Goal: Find specific page/section: Find specific page/section

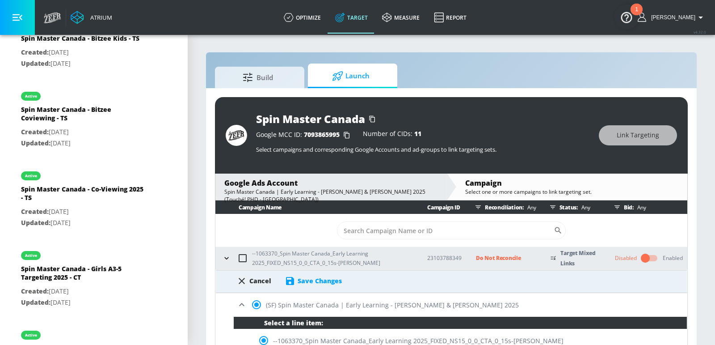
click at [208, 196] on div "Spin Master Canada Google MCC ID: 7093865995 Number of CIDs: 11 Select campaign…" at bounding box center [451, 222] width 491 height 269
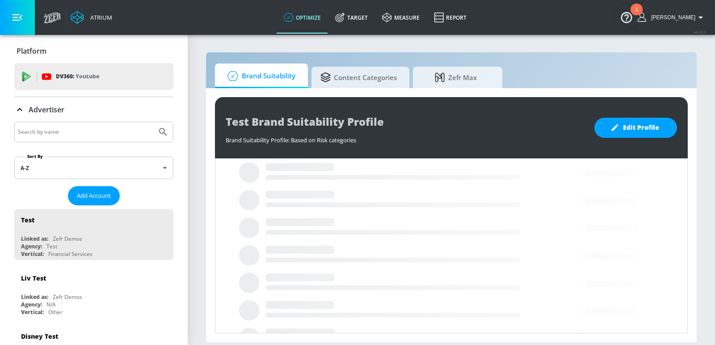
click at [81, 110] on div "Advertiser" at bounding box center [93, 109] width 159 height 11
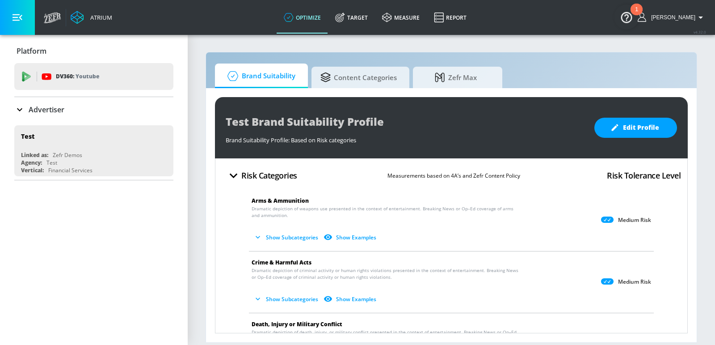
click at [77, 132] on input "Search by name" at bounding box center [85, 132] width 135 height 12
click at [64, 108] on div "Advertiser" at bounding box center [93, 109] width 159 height 11
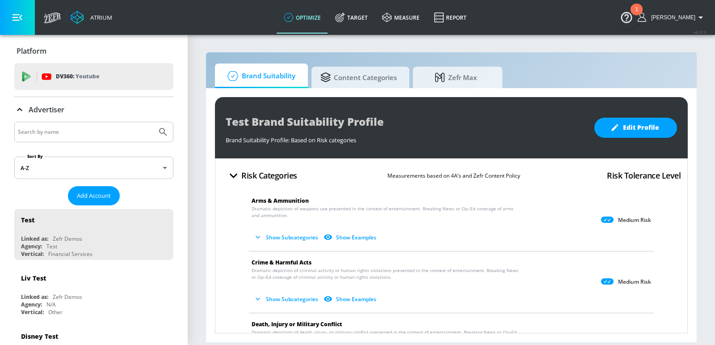
click at [61, 131] on input "Search by name" at bounding box center [85, 132] width 135 height 12
type input "spin master"
click at [153, 122] on button "Submit Search" at bounding box center [163, 132] width 20 height 20
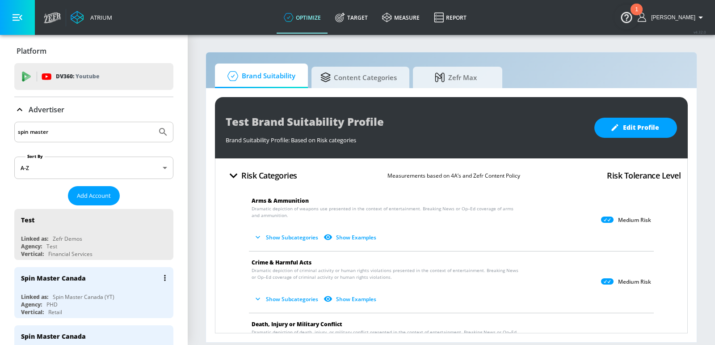
click at [75, 286] on div "Spin Master Canada" at bounding box center [96, 277] width 150 height 21
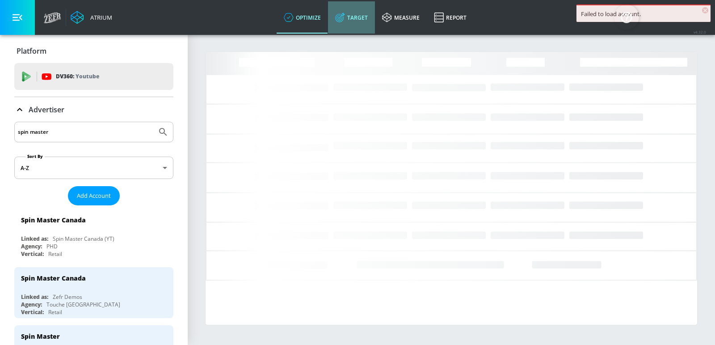
click at [371, 18] on link "Target" at bounding box center [351, 17] width 47 height 32
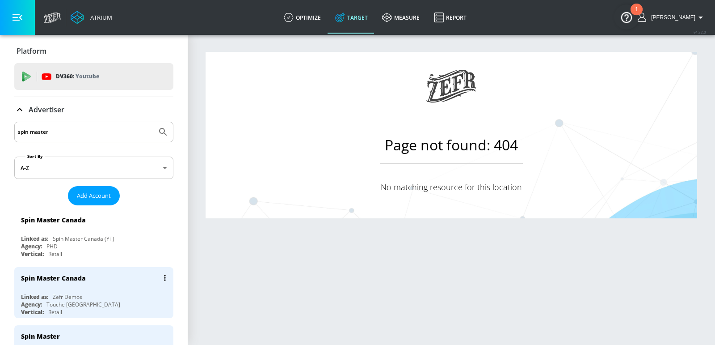
click at [118, 289] on div "Spin Master Canada Linked as: Zefr Demos Agency: Touche Canada Vertical: Retail" at bounding box center [93, 292] width 159 height 51
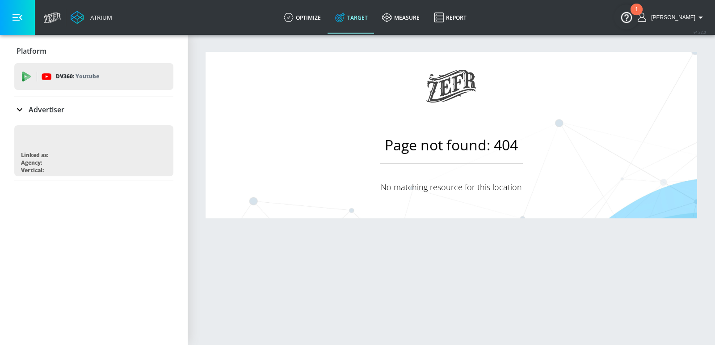
click at [63, 108] on p "Advertiser" at bounding box center [47, 110] width 36 height 10
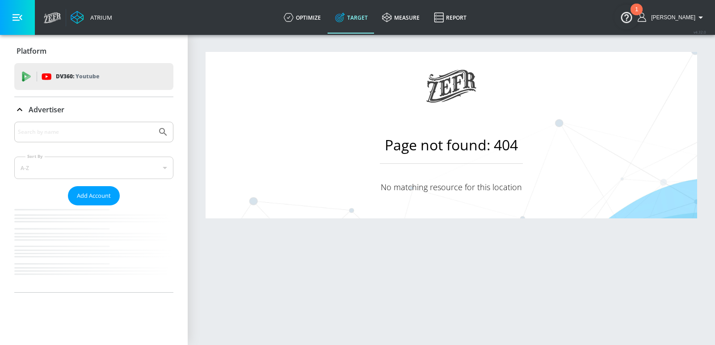
click at [74, 139] on div at bounding box center [93, 132] width 159 height 21
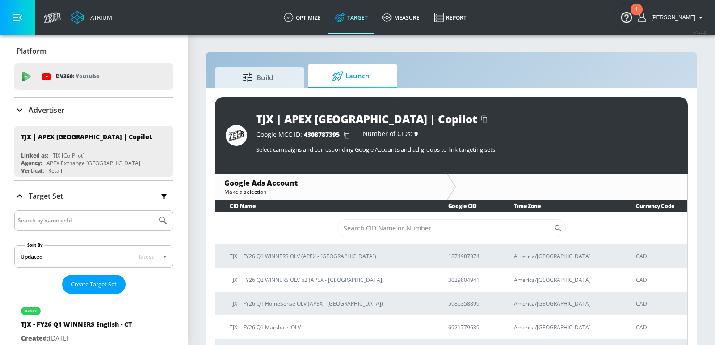
click at [59, 106] on p "Advertiser" at bounding box center [47, 110] width 36 height 10
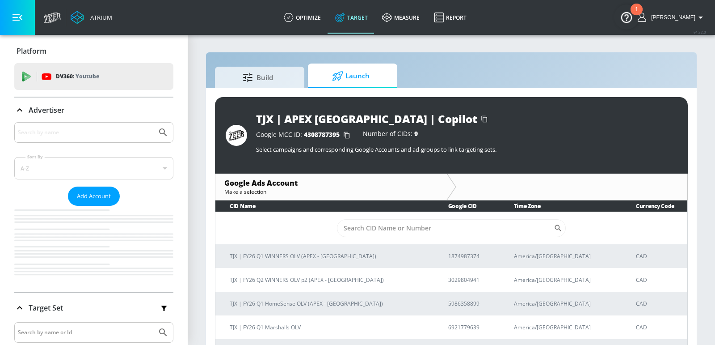
click at [59, 106] on p "Advertiser" at bounding box center [47, 110] width 36 height 10
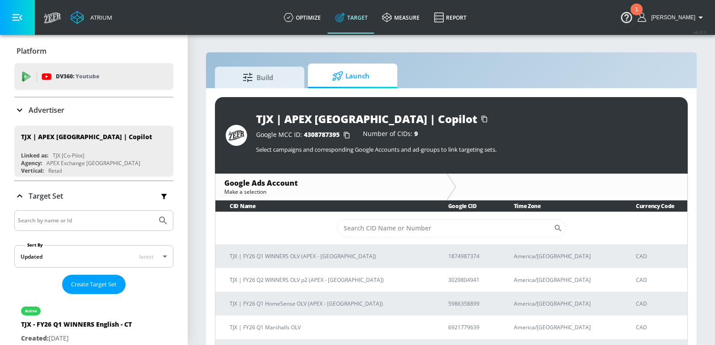
click at [59, 106] on p "Advertiser" at bounding box center [47, 110] width 36 height 10
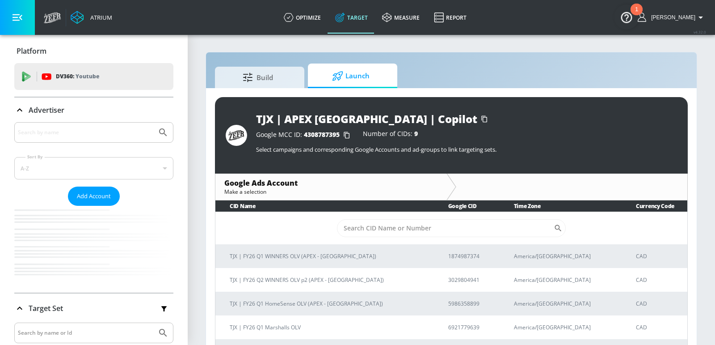
click at [41, 110] on p "Advertiser" at bounding box center [47, 110] width 36 height 10
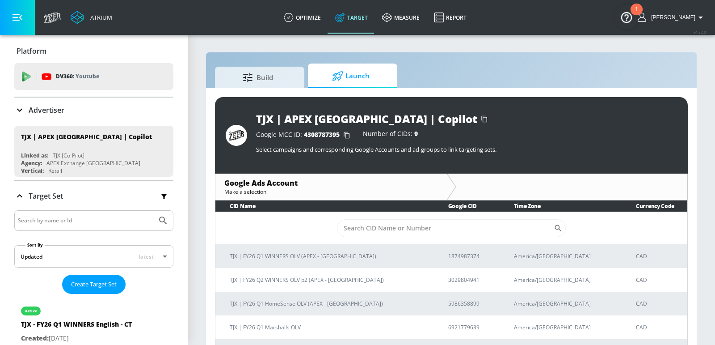
click at [39, 110] on p "Advertiser" at bounding box center [47, 110] width 36 height 10
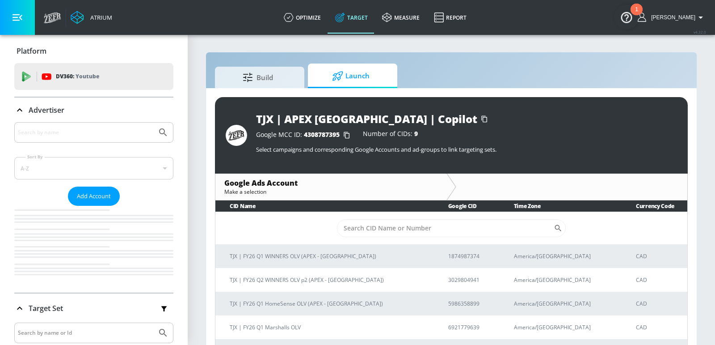
click at [73, 139] on div at bounding box center [93, 132] width 159 height 21
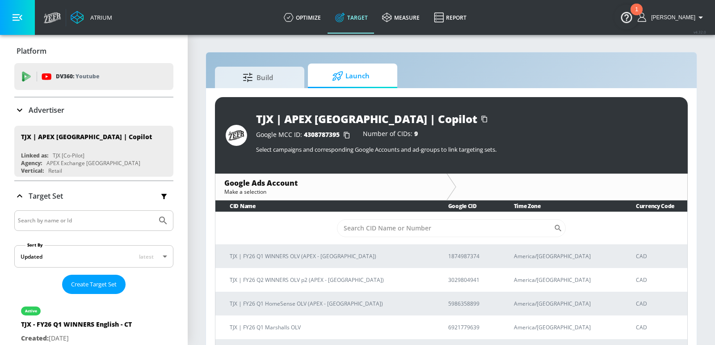
click at [49, 109] on p "Advertiser" at bounding box center [47, 110] width 36 height 10
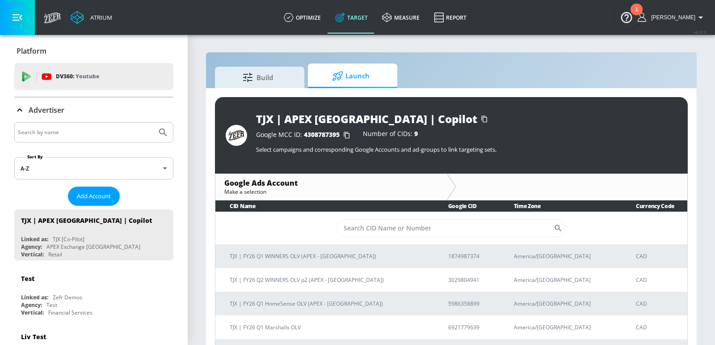
click at [53, 131] on input "Search by name" at bounding box center [85, 133] width 135 height 12
type input "a"
click at [153, 123] on button "Submit Search" at bounding box center [163, 133] width 20 height 20
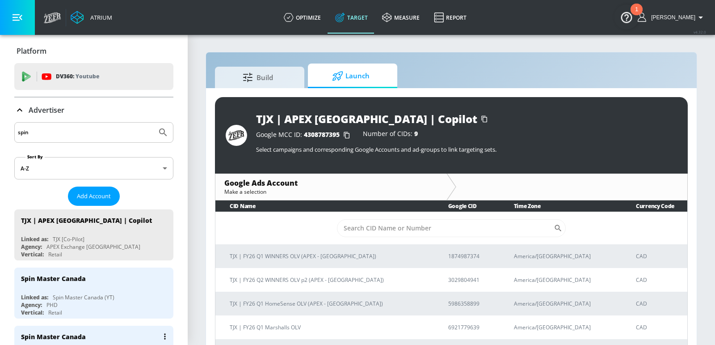
scroll to position [47, 0]
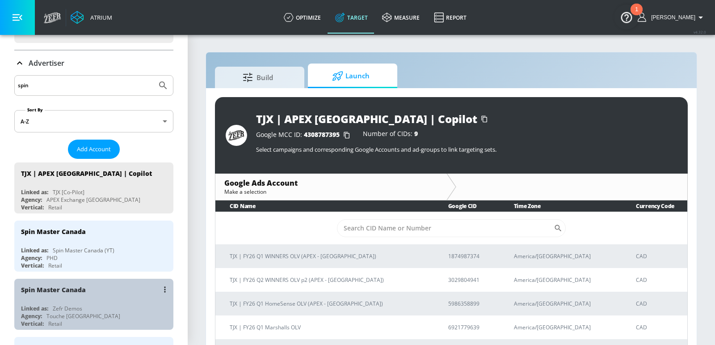
click at [91, 293] on div "Spin Master Canada" at bounding box center [96, 289] width 150 height 21
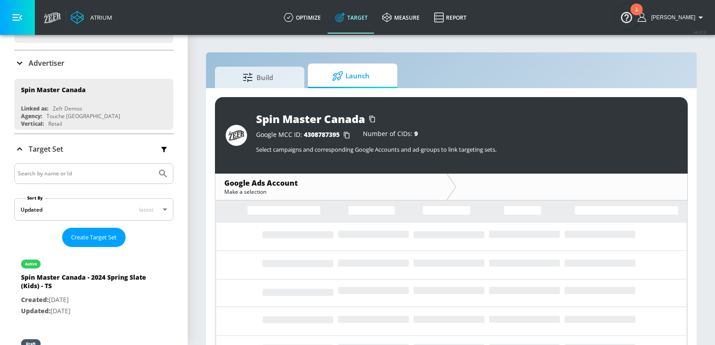
click at [97, 245] on div "Platform DV360: Youtube DV360: Youtube Advertiser spin Sort By A-Z asc ​ Add Ac…" at bounding box center [94, 195] width 188 height 414
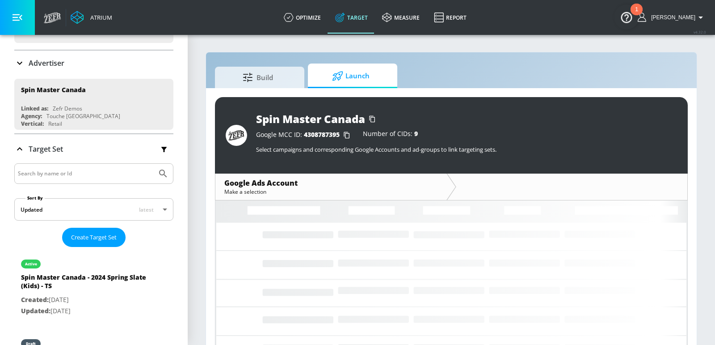
click at [81, 63] on div "Advertiser" at bounding box center [93, 63] width 159 height 11
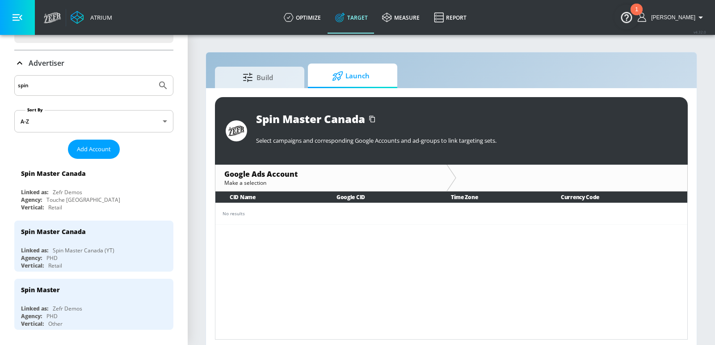
click at [79, 89] on input "spin" at bounding box center [85, 86] width 135 height 12
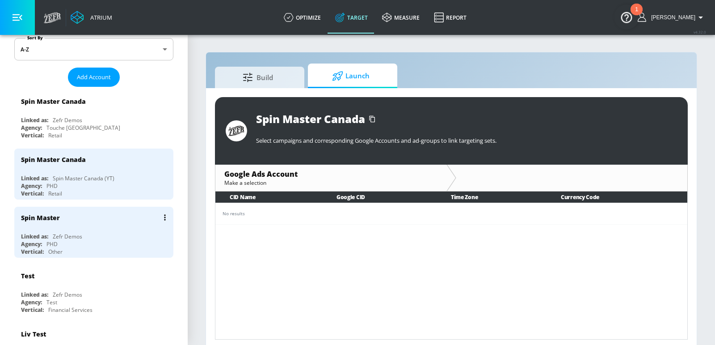
scroll to position [119, 0]
click at [99, 128] on div "Agency: Touche Canada" at bounding box center [96, 127] width 150 height 8
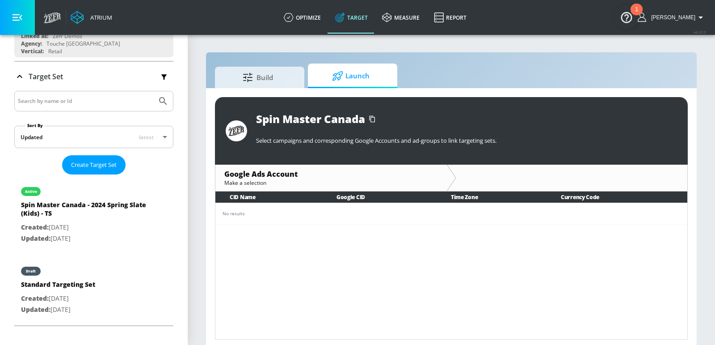
click at [337, 77] on icon at bounding box center [338, 75] width 10 height 9
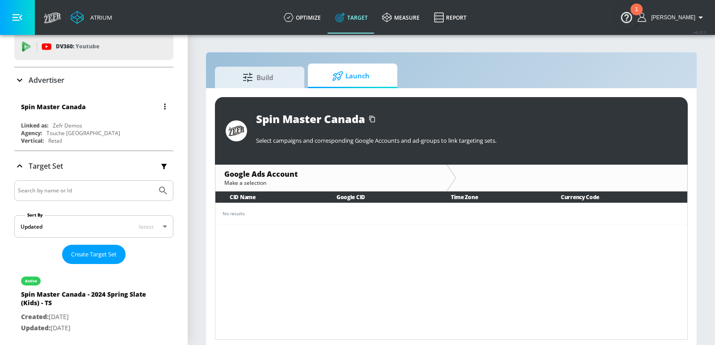
click at [74, 127] on div "Zefr Demos" at bounding box center [68, 126] width 30 height 8
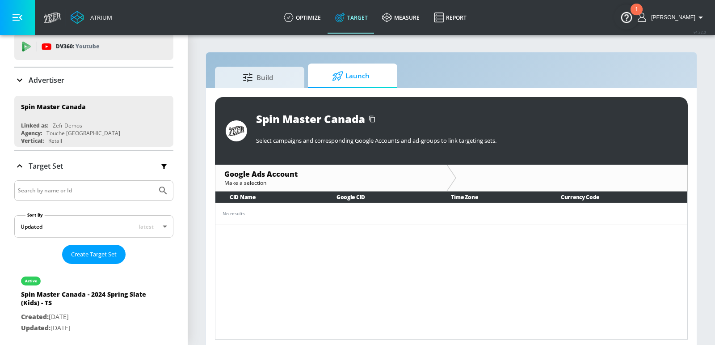
click at [29, 82] on p "Advertiser" at bounding box center [47, 80] width 36 height 10
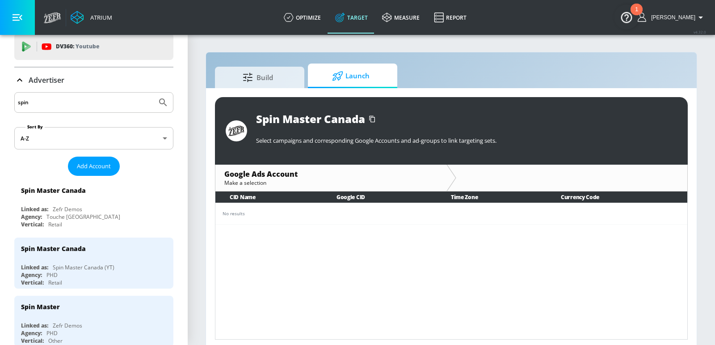
click at [63, 101] on input "spin" at bounding box center [85, 103] width 135 height 12
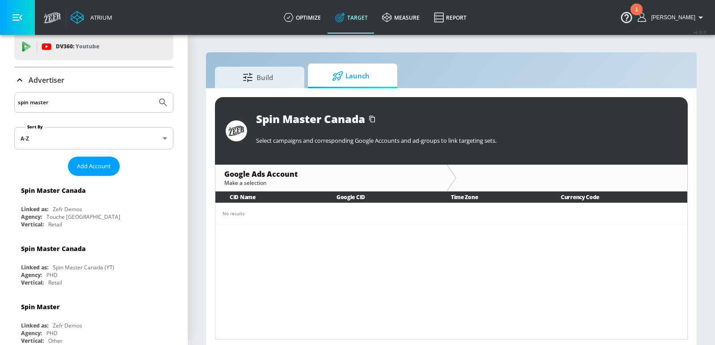
type input "spin master"
click at [153, 93] on button "Submit Search" at bounding box center [163, 103] width 20 height 20
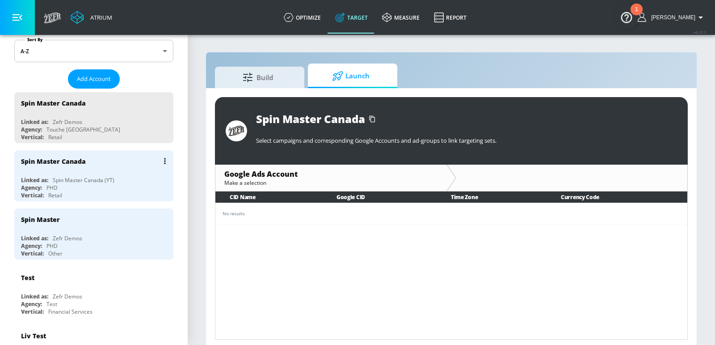
scroll to position [118, 0]
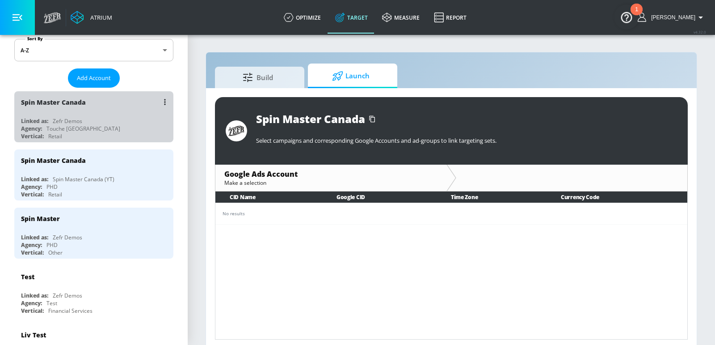
click at [123, 129] on div "Agency: Touche Canada" at bounding box center [96, 129] width 150 height 8
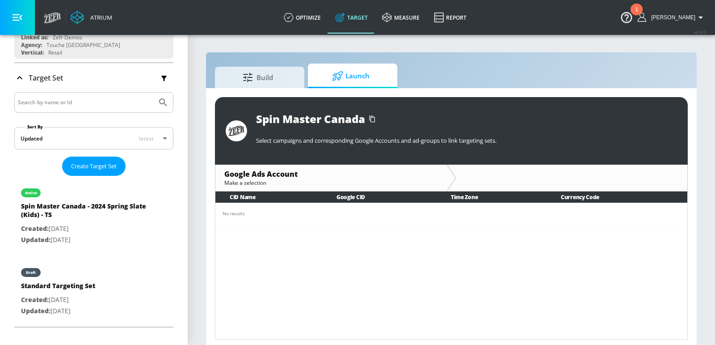
click at [428, 111] on div "Spin Master Canada" at bounding box center [466, 118] width 421 height 15
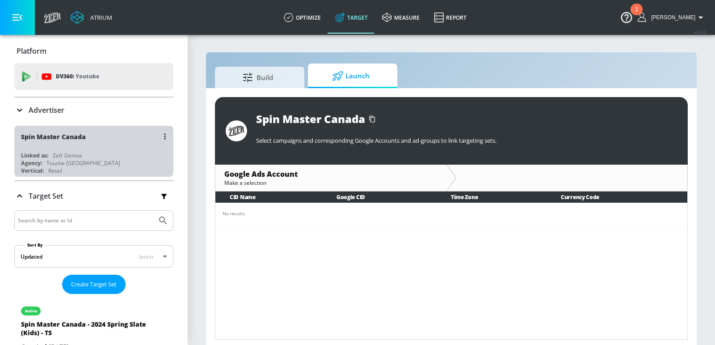
click at [102, 142] on div "Spin Master Canada" at bounding box center [96, 136] width 150 height 21
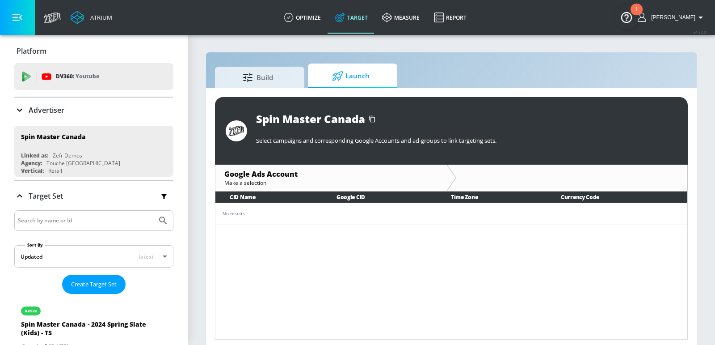
click at [237, 213] on div "No results" at bounding box center [452, 213] width 458 height 7
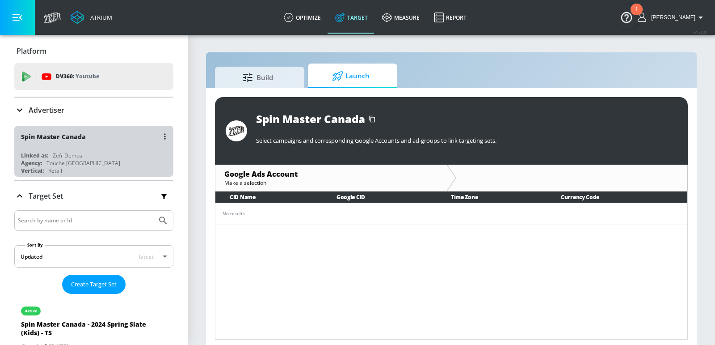
click at [127, 148] on div "Spin Master Canada Linked as: Zefr Demos Agency: Touche Canada Vertical: Retail" at bounding box center [93, 151] width 159 height 51
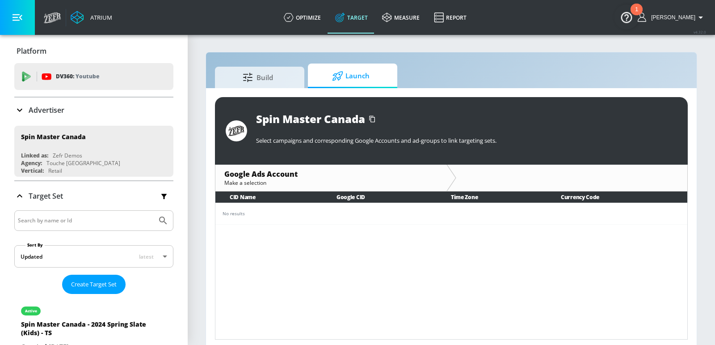
scroll to position [144, 0]
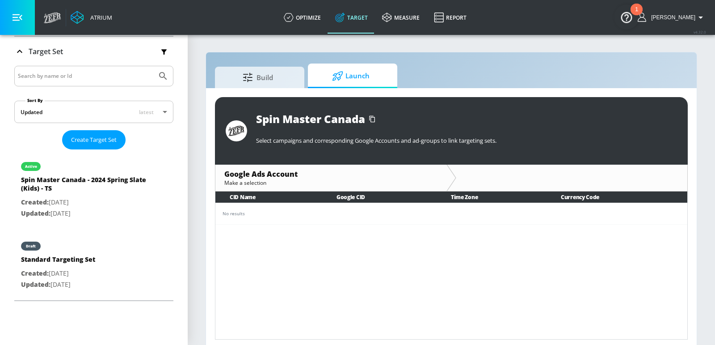
click at [263, 199] on th "CID Name" at bounding box center [269, 196] width 107 height 11
click at [285, 176] on div "Google Ads Account" at bounding box center [330, 174] width 213 height 10
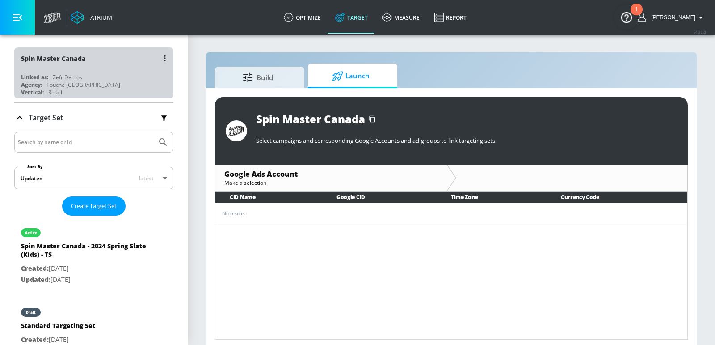
click at [89, 71] on div "Spin Master Canada Linked as: Zefr Demos Agency: Touche Canada Vertical: Retail" at bounding box center [93, 72] width 159 height 51
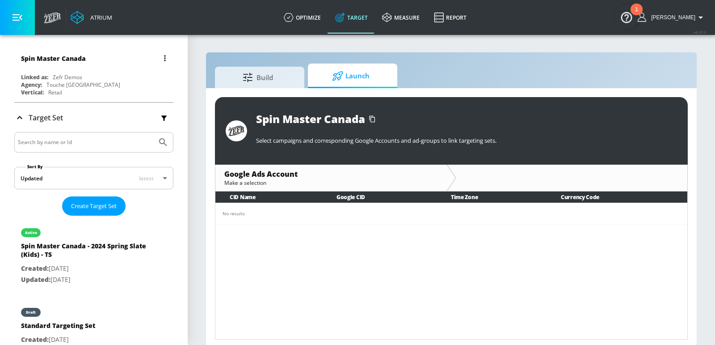
scroll to position [19, 0]
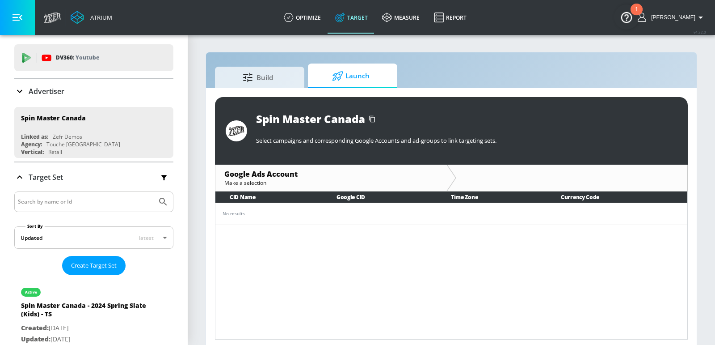
click at [70, 91] on div "Advertiser" at bounding box center [93, 91] width 159 height 11
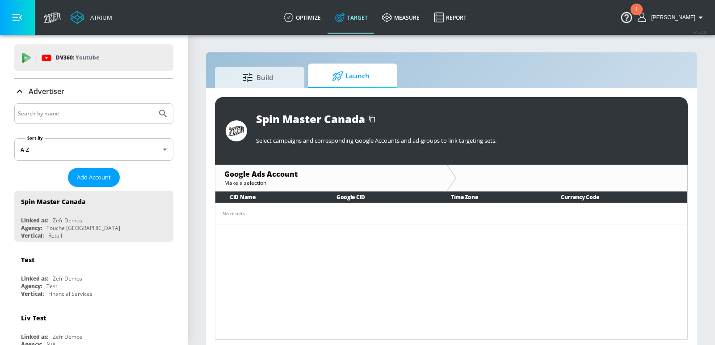
click at [80, 122] on div at bounding box center [93, 113] width 159 height 21
click at [72, 117] on input "Search by name" at bounding box center [85, 114] width 135 height 12
type input "spin master"
click at [153, 104] on button "Submit Search" at bounding box center [163, 114] width 20 height 20
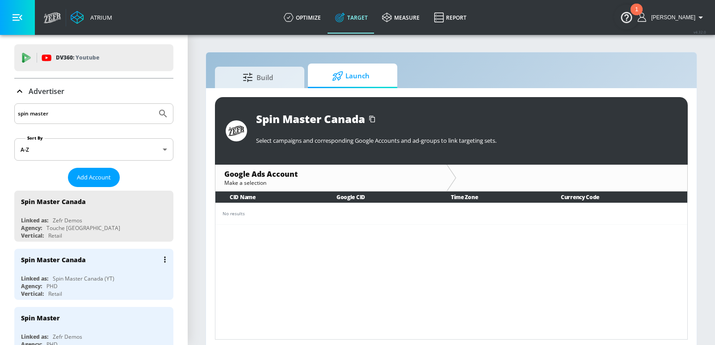
click at [85, 269] on div "Spin Master Canada Linked as: Spin Master Canada (YT) Agency: PHD Vertical: Ret…" at bounding box center [93, 274] width 159 height 51
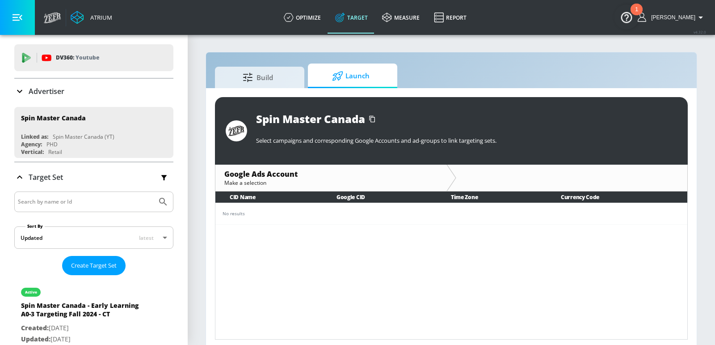
click at [87, 90] on div "Advertiser" at bounding box center [93, 91] width 159 height 11
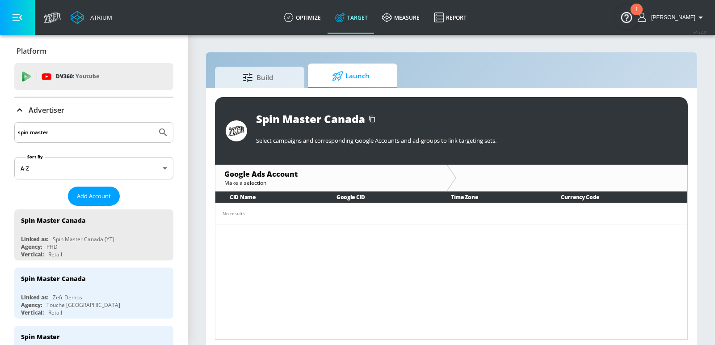
click at [21, 107] on icon at bounding box center [19, 110] width 11 height 11
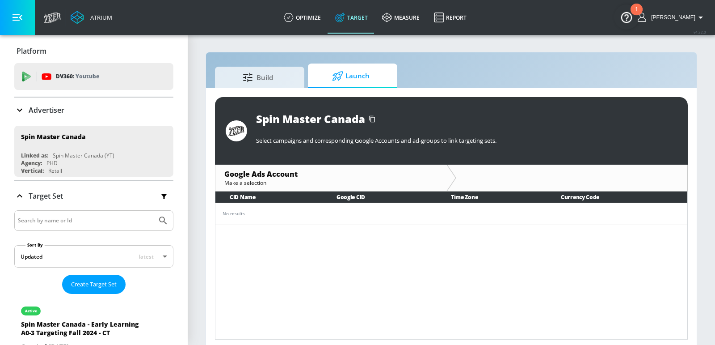
click at [21, 110] on icon at bounding box center [19, 110] width 11 height 11
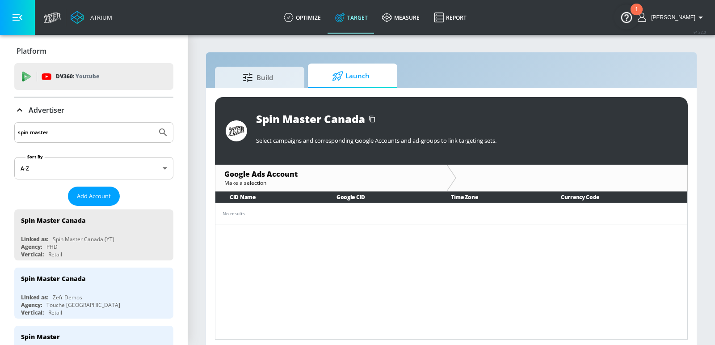
click at [21, 108] on icon at bounding box center [19, 110] width 11 height 11
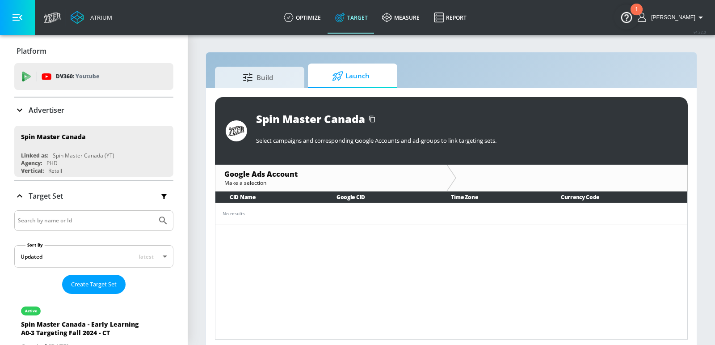
click at [19, 106] on icon at bounding box center [19, 110] width 11 height 11
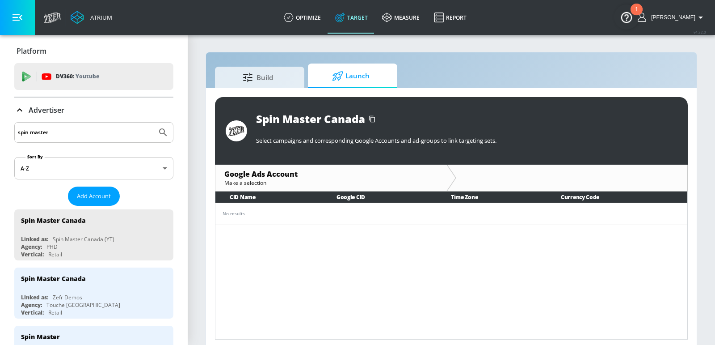
click at [19, 106] on icon at bounding box center [19, 110] width 11 height 11
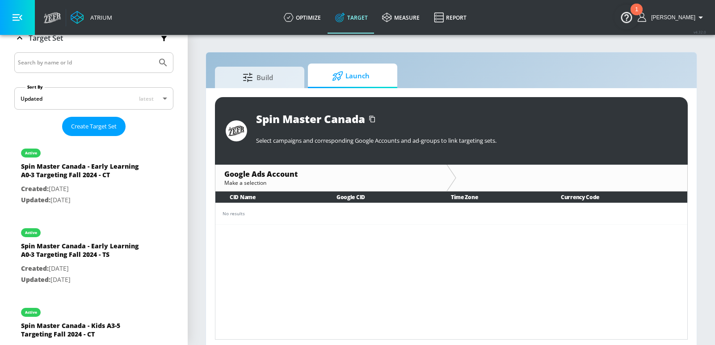
scroll to position [316, 0]
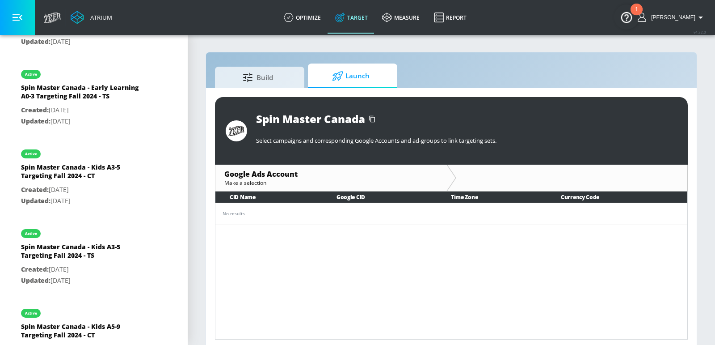
click at [325, 208] on td "No results" at bounding box center [452, 213] width 472 height 21
click at [337, 203] on td "No results" at bounding box center [452, 213] width 472 height 21
click at [340, 201] on th "Google CID" at bounding box center [379, 196] width 114 height 11
click at [346, 199] on th "Google CID" at bounding box center [379, 196] width 114 height 11
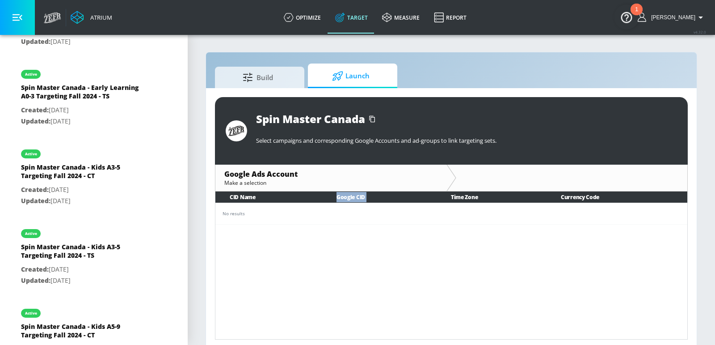
click at [346, 199] on th "Google CID" at bounding box center [379, 196] width 114 height 11
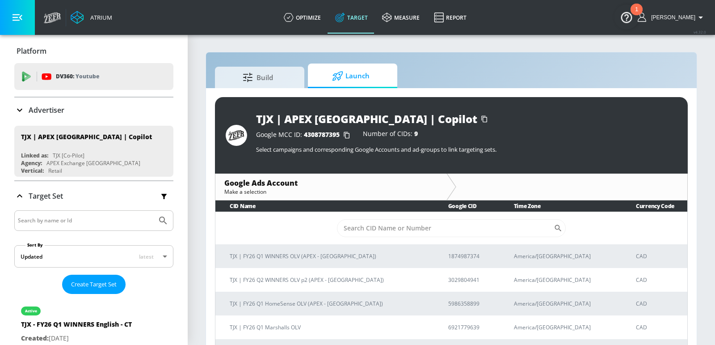
click at [56, 115] on div "Advertiser" at bounding box center [39, 110] width 50 height 11
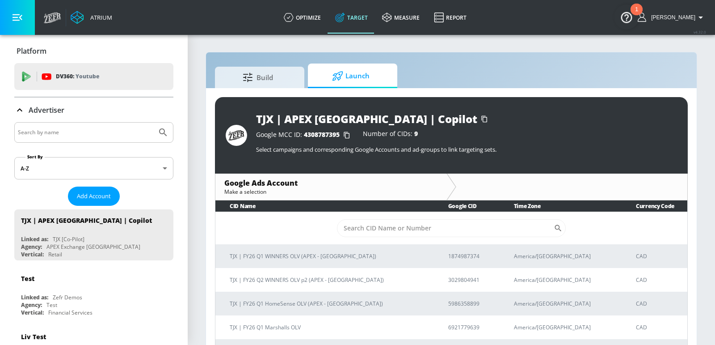
click at [56, 128] on input "Search by name" at bounding box center [85, 133] width 135 height 12
type input "spin master"
click at [153, 123] on button "Submit Search" at bounding box center [163, 133] width 20 height 20
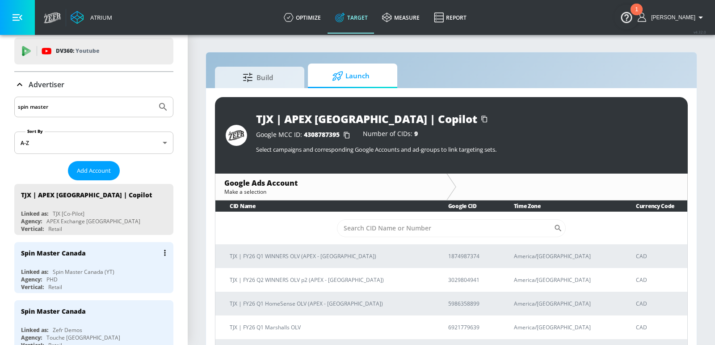
scroll to position [38, 0]
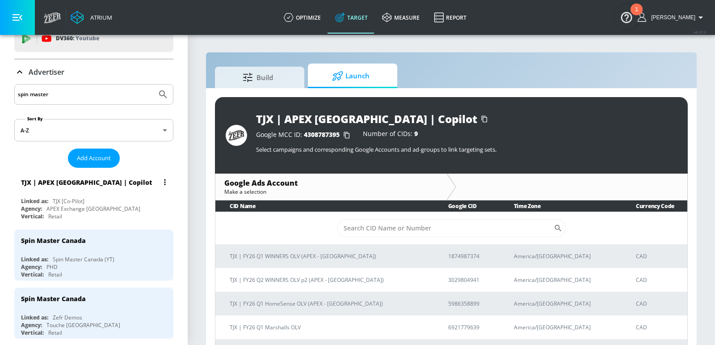
click at [95, 194] on div "TJX | APEX Canada | Copilot Linked as: TJX [Co-Pilot] Agency: APEX Exchange Can…" at bounding box center [93, 196] width 159 height 51
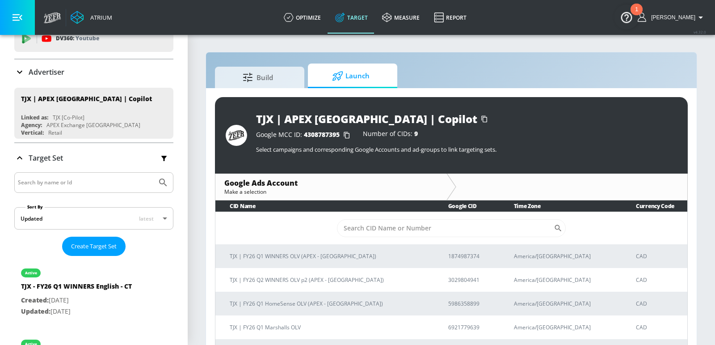
click at [79, 71] on div "Advertiser" at bounding box center [93, 72] width 159 height 11
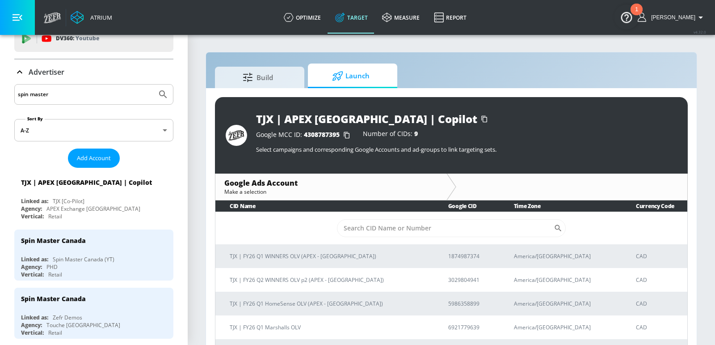
click at [70, 96] on input "spin master" at bounding box center [85, 95] width 135 height 12
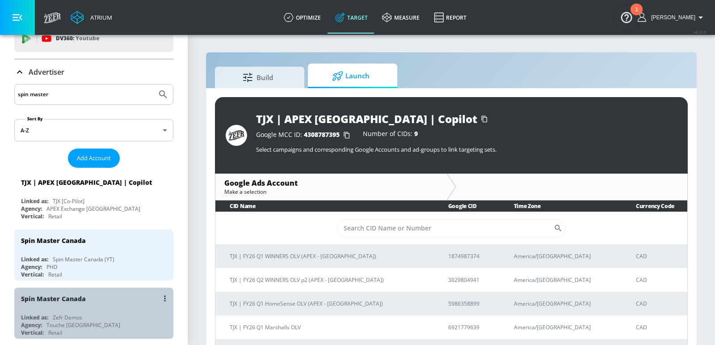
click at [96, 296] on div "Spin Master Canada" at bounding box center [96, 297] width 150 height 21
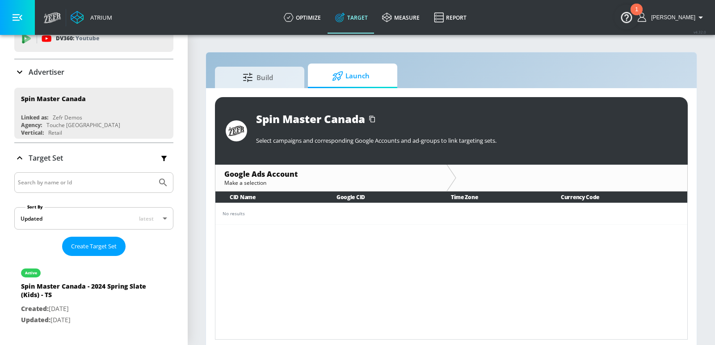
click at [72, 71] on div "Advertiser" at bounding box center [93, 72] width 159 height 11
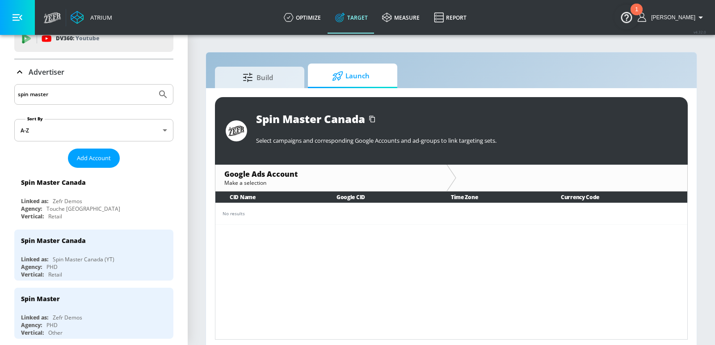
click at [70, 97] on input "spin master" at bounding box center [85, 95] width 135 height 12
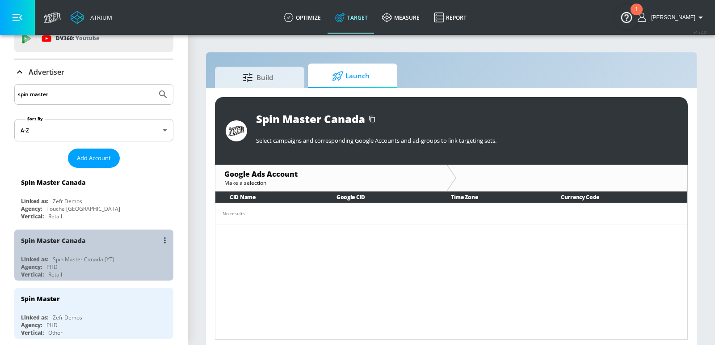
click at [80, 255] on div "Spin Master Canada (YT)" at bounding box center [84, 259] width 62 height 8
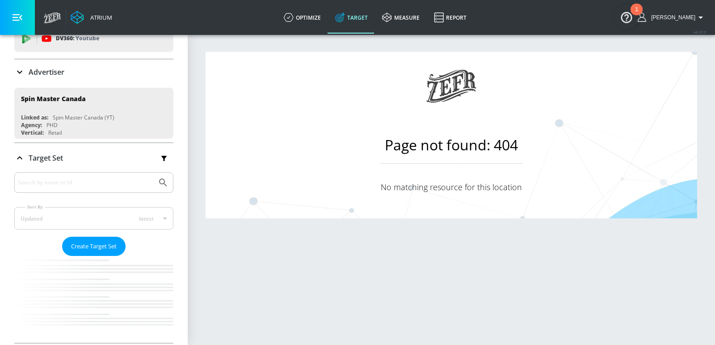
click at [268, 100] on main "Page not found: 404 No matching resource for this location" at bounding box center [452, 135] width 492 height 166
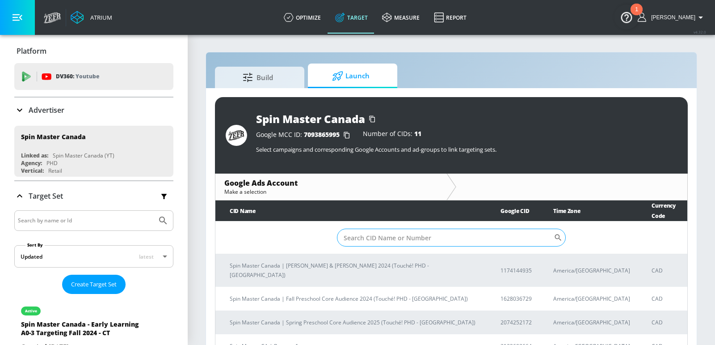
click at [369, 228] on input "Sort By" at bounding box center [445, 237] width 217 height 18
paste input "Campaign Ad Group Ad type Labels Nonskippable ad Ad Name Video ID Call to actio…"
type input "Campaign Ad Group Ad type Labels Nonskippable ad Ad Name Video ID Call to actio…"
type input "4"
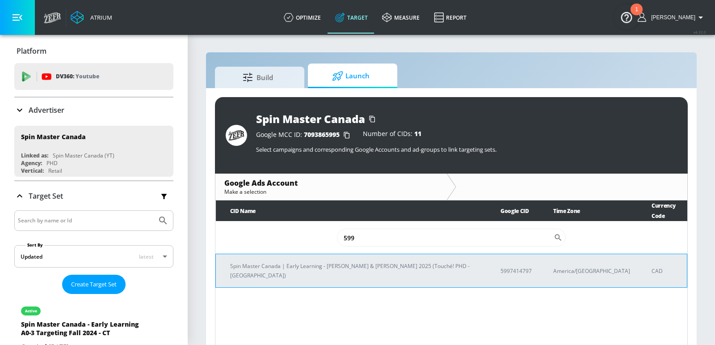
type input "599"
click at [376, 263] on td "Spin Master Canada | Early Learning - [PERSON_NAME] & [PERSON_NAME] 2025 (Touch…" at bounding box center [351, 271] width 270 height 34
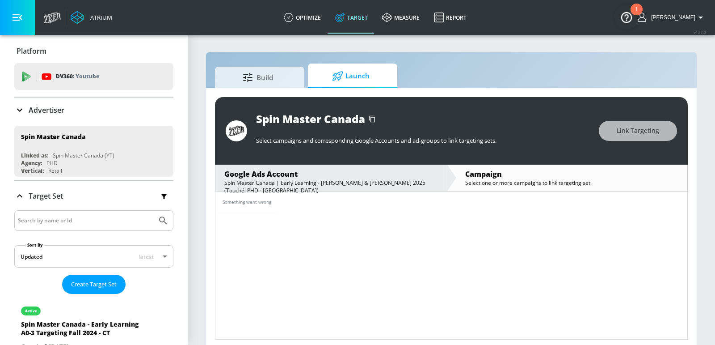
click at [515, 232] on div "Something went wrong" at bounding box center [451, 265] width 473 height 148
click at [482, 229] on div "Something went wrong" at bounding box center [451, 265] width 473 height 148
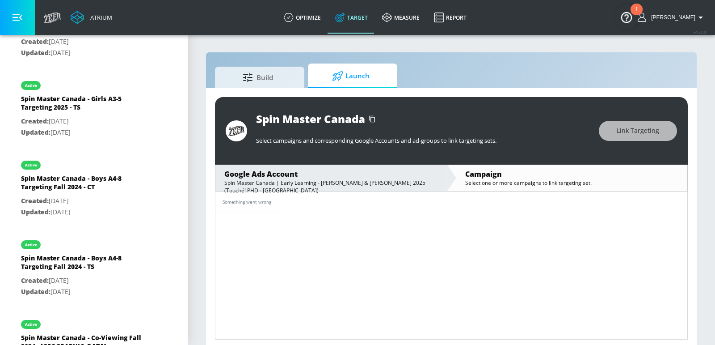
scroll to position [136, 0]
